Goal: Task Accomplishment & Management: Use online tool/utility

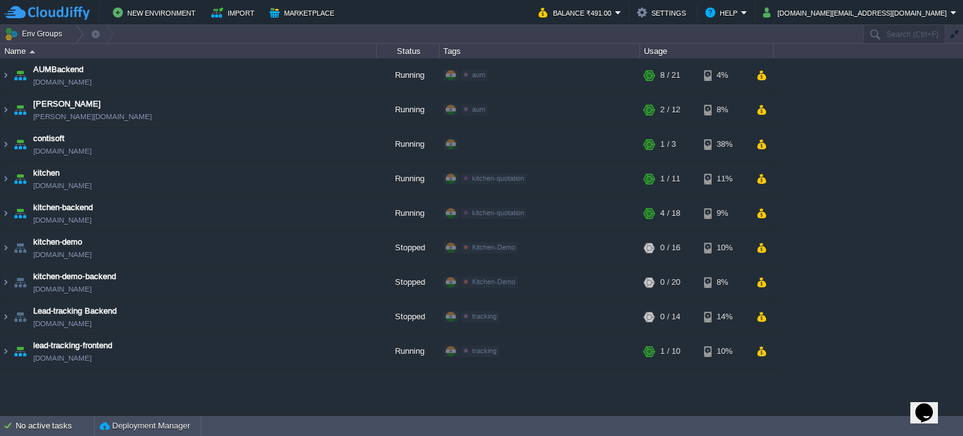
click at [516, 405] on div "AUMBackend [DOMAIN_NAME] Running aum Edit RAM 27% CPU 1% 8 / 21 4% aumtech [DOM…" at bounding box center [481, 236] width 963 height 357
click at [265, 107] on button "button" at bounding box center [269, 109] width 11 height 11
click at [273, 142] on button "button" at bounding box center [269, 143] width 11 height 11
click at [3, 144] on img at bounding box center [6, 144] width 10 height 34
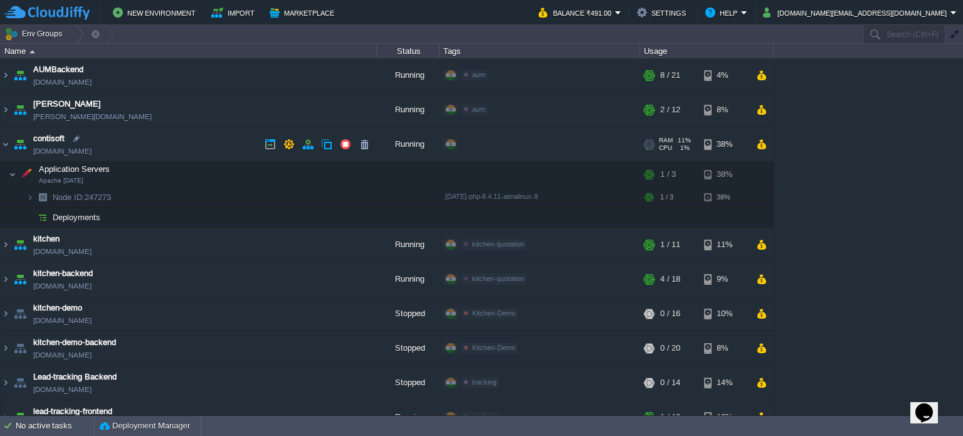
click at [91, 149] on link "[DOMAIN_NAME]" at bounding box center [62, 151] width 58 height 13
click at [75, 140] on div at bounding box center [76, 138] width 11 height 11
type input "contisoft"
click at [132, 154] on td "contisoft [DOMAIN_NAME]" at bounding box center [189, 144] width 376 height 34
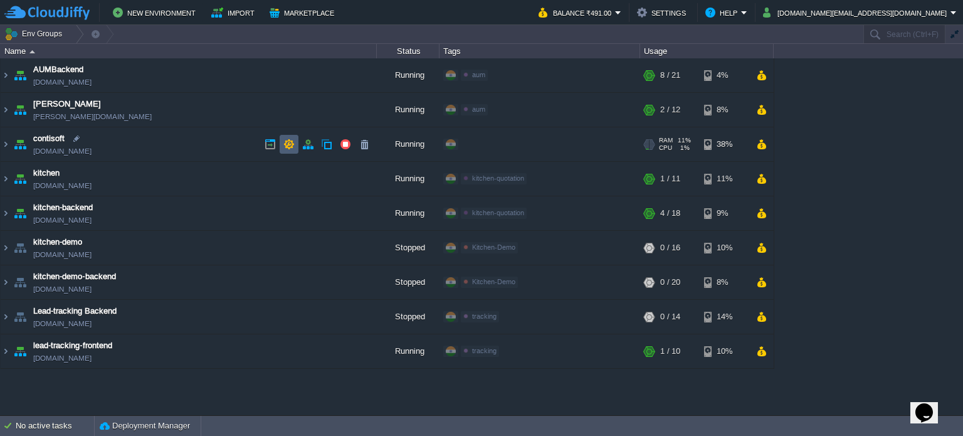
click at [293, 142] on button "button" at bounding box center [288, 143] width 11 height 11
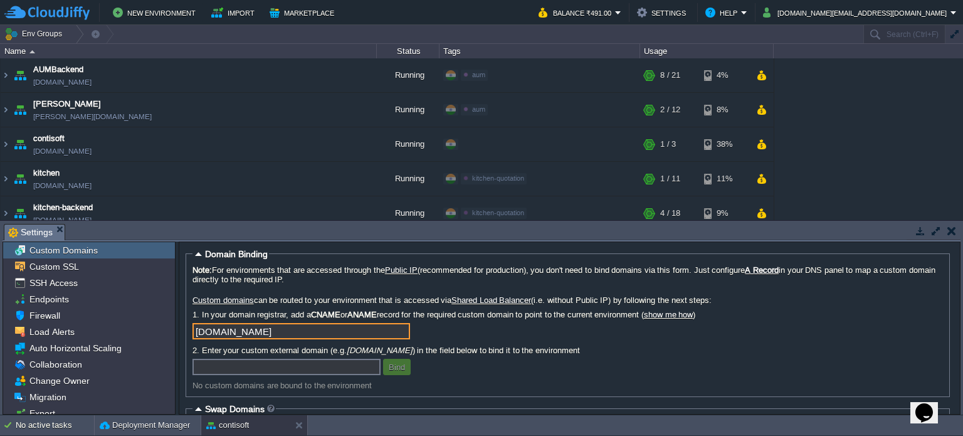
click at [243, 328] on input "[DOMAIN_NAME]" at bounding box center [300, 331] width 217 height 16
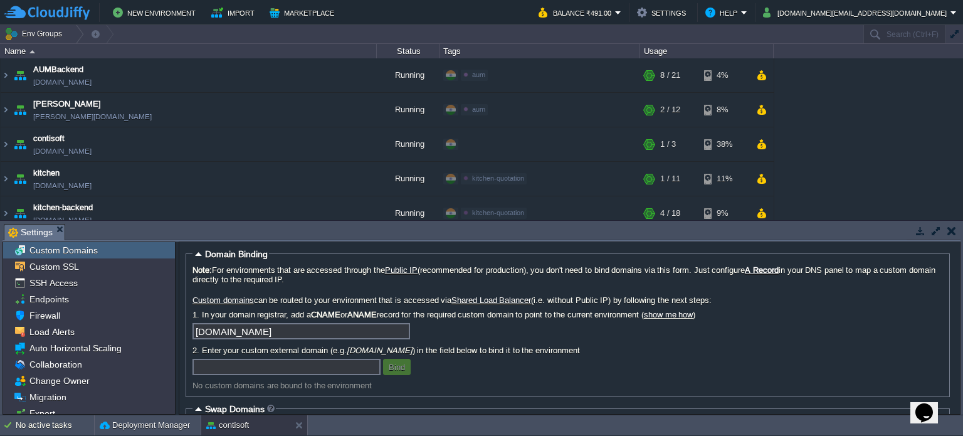
click at [775, 342] on div "[DOMAIN_NAME]" at bounding box center [567, 333] width 750 height 20
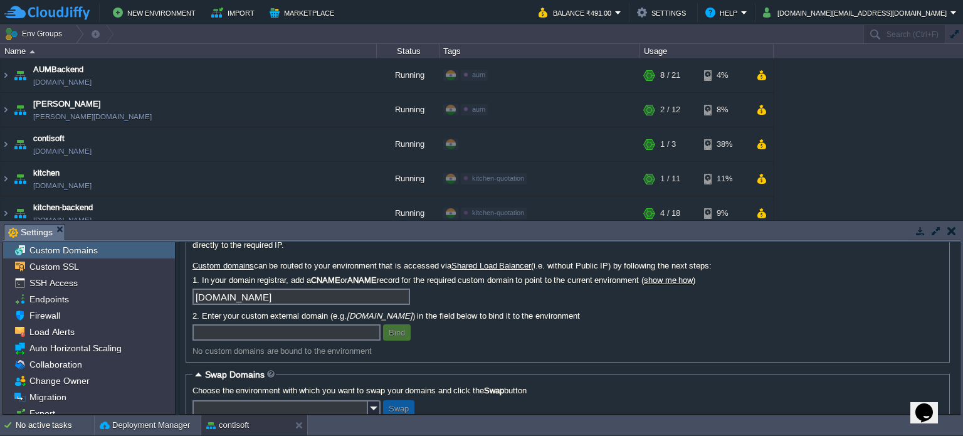
scroll to position [63, 0]
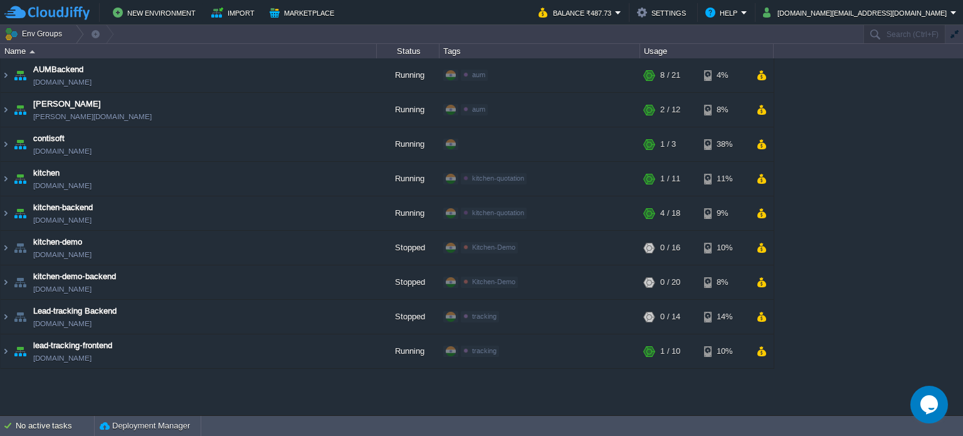
click at [648, 393] on div "AUMBackend aumbackend.cloudjiffy.net Running aum Edit RAM 26% CPU 1% 8 / 21 4% …" at bounding box center [481, 236] width 963 height 357
